Goal: Task Accomplishment & Management: Manage account settings

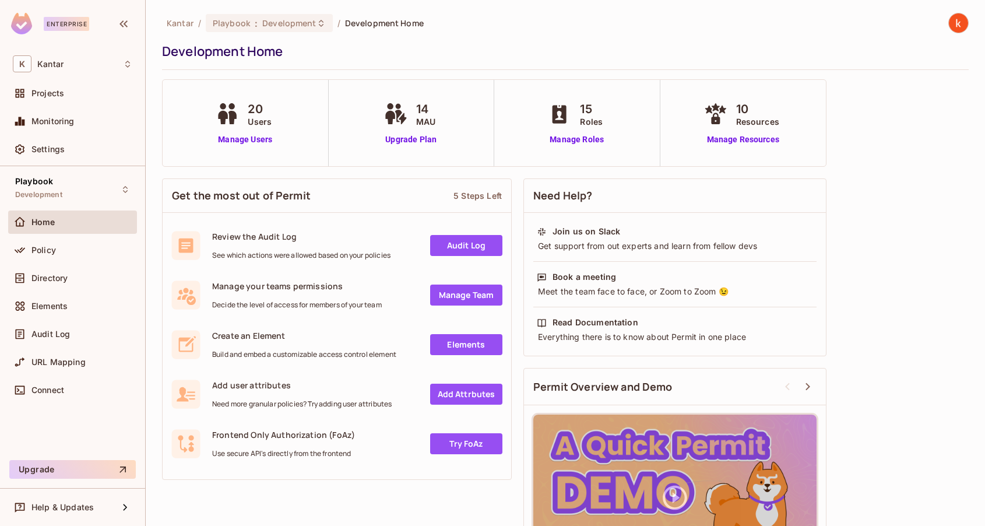
click at [183, 21] on span "Kantar" at bounding box center [180, 22] width 27 height 11
click at [227, 24] on span "Playbook" at bounding box center [231, 22] width 37 height 11
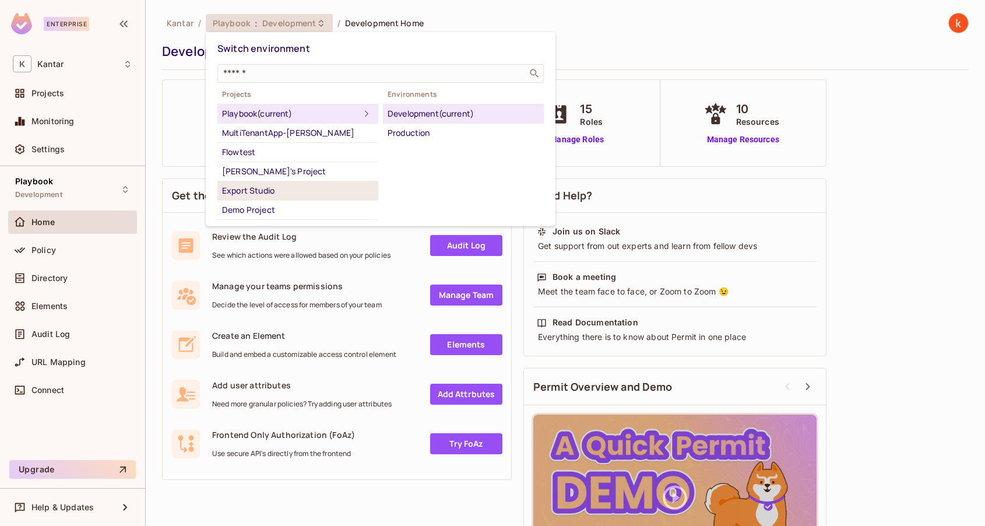
click at [258, 189] on div "Export Studio" at bounding box center [298, 191] width 152 height 14
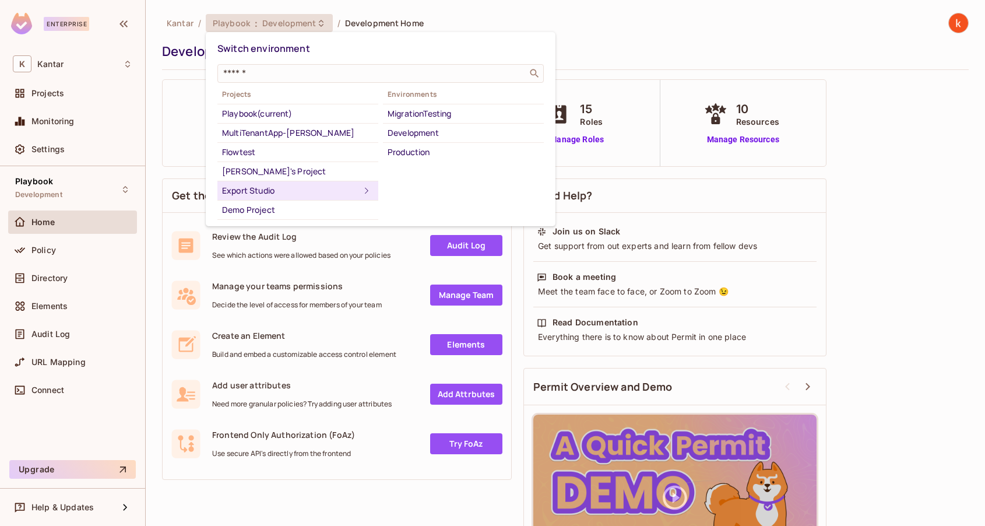
click at [260, 189] on div "Export Studio" at bounding box center [291, 191] width 138 height 14
click at [416, 111] on div "MigrationTesting" at bounding box center [464, 114] width 152 height 14
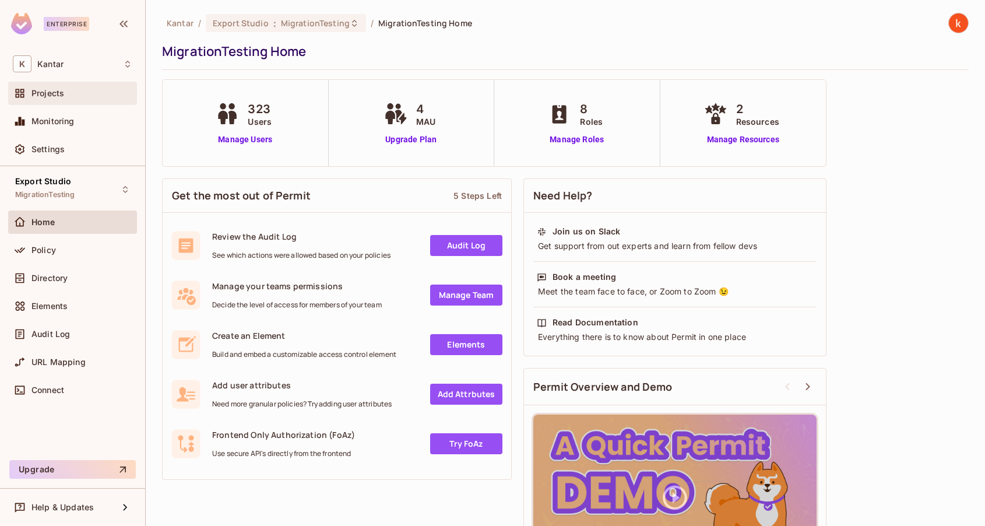
click at [61, 95] on span "Projects" at bounding box center [47, 93] width 33 height 9
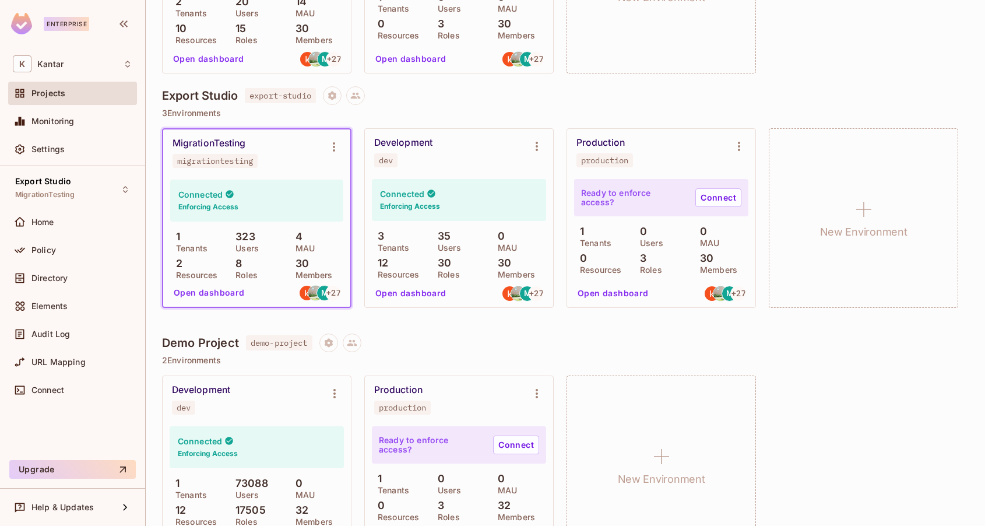
scroll to position [978, 0]
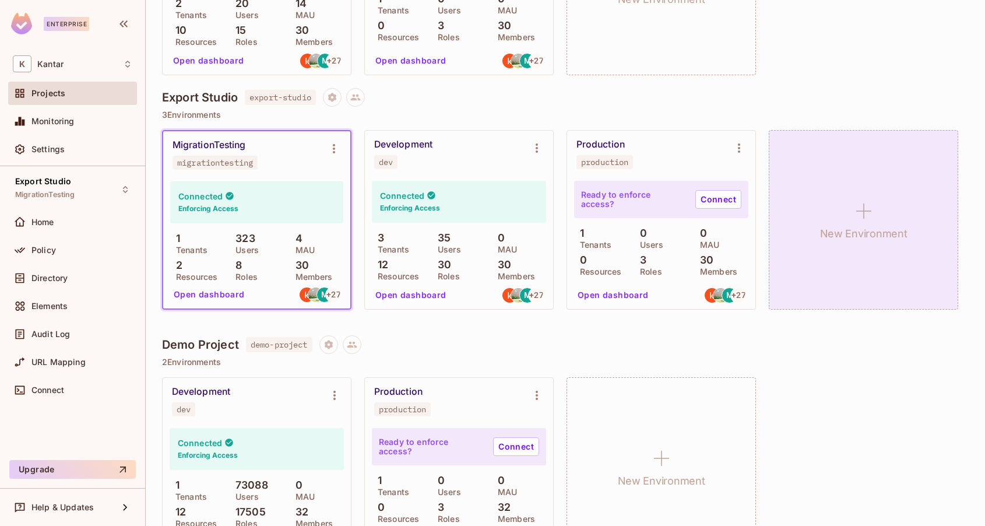
click at [860, 217] on icon at bounding box center [864, 211] width 28 height 28
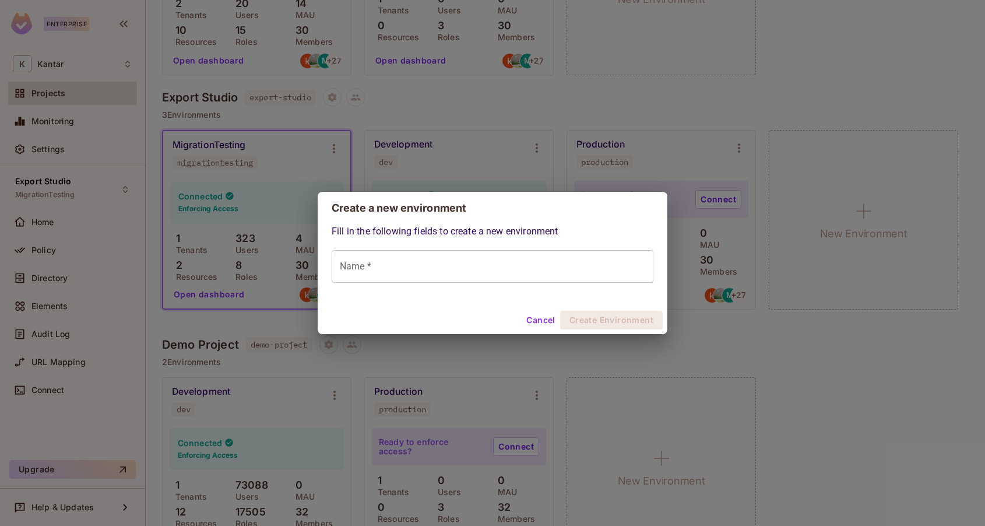
click at [354, 272] on input "Name *" at bounding box center [493, 266] width 322 height 33
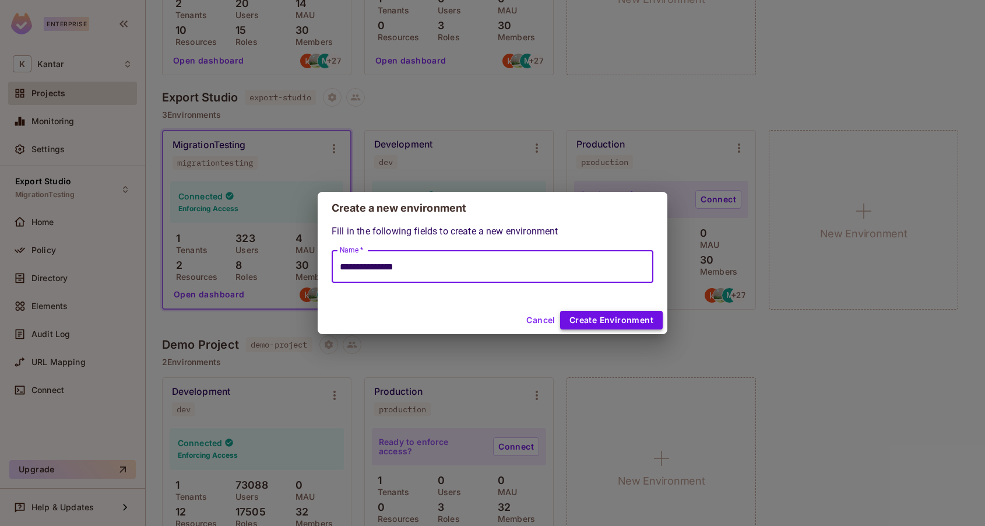
type input "**********"
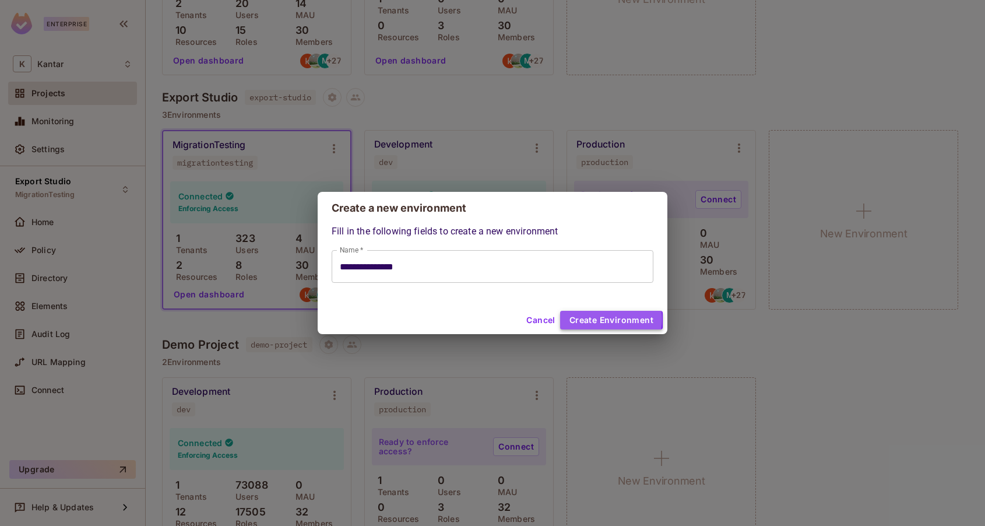
click at [591, 319] on button "Create Environment" at bounding box center [611, 320] width 103 height 19
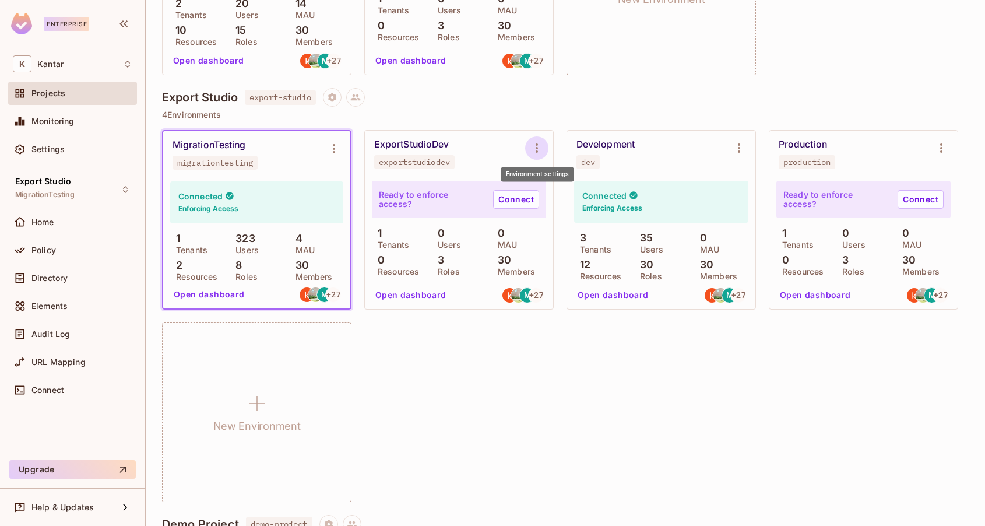
click at [535, 146] on icon "Environment settings" at bounding box center [537, 148] width 14 height 14
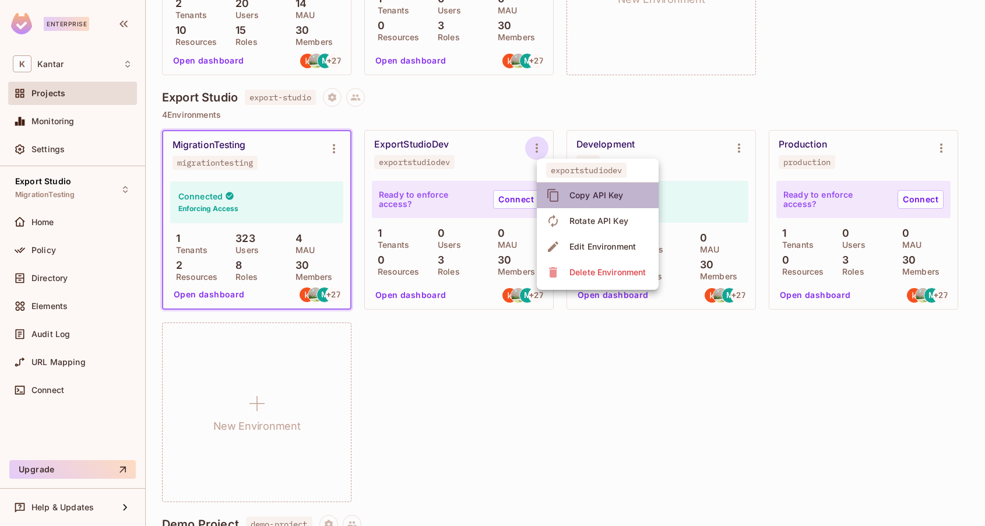
click at [602, 198] on div "Copy API Key" at bounding box center [597, 195] width 54 height 12
